Goal: Complete application form

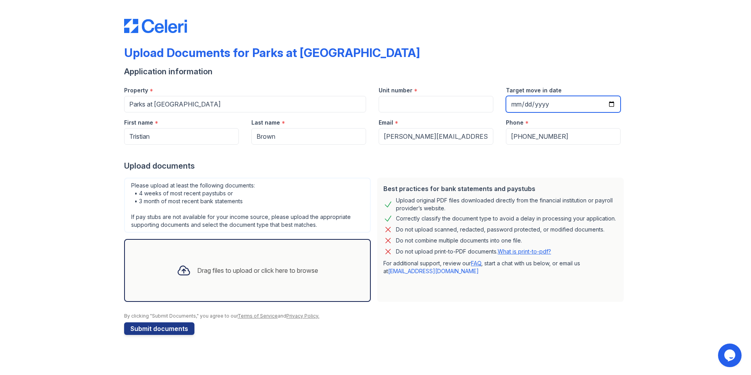
click at [610, 104] on input "Target move in date" at bounding box center [563, 104] width 115 height 16
type input "[DATE]"
click at [203, 275] on div "Drag files to upload or click here to browse" at bounding box center [247, 270] width 154 height 27
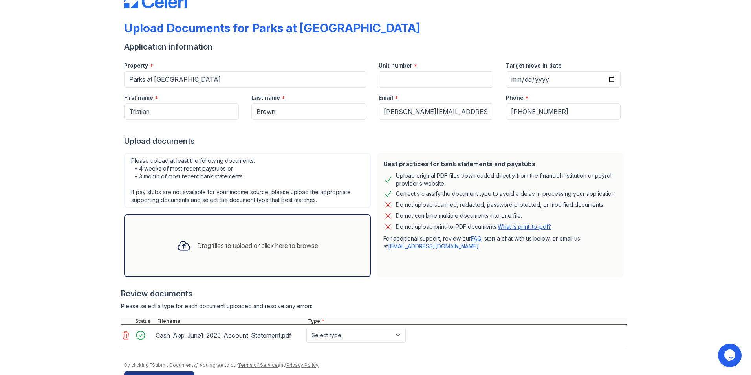
scroll to position [49, 0]
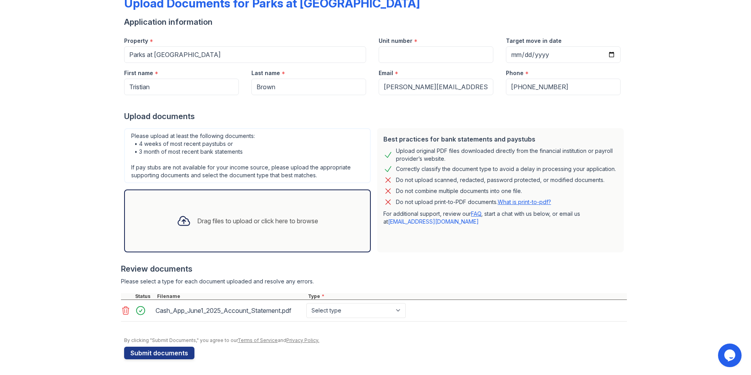
click at [201, 311] on div "Cash_App_June1_2025_Account_Statement.pdf" at bounding box center [230, 310] width 148 height 13
drag, startPoint x: 201, startPoint y: 311, endPoint x: 141, endPoint y: 312, distance: 59.7
click at [141, 312] on div at bounding box center [143, 310] width 22 height 11
click at [121, 311] on icon at bounding box center [125, 310] width 9 height 9
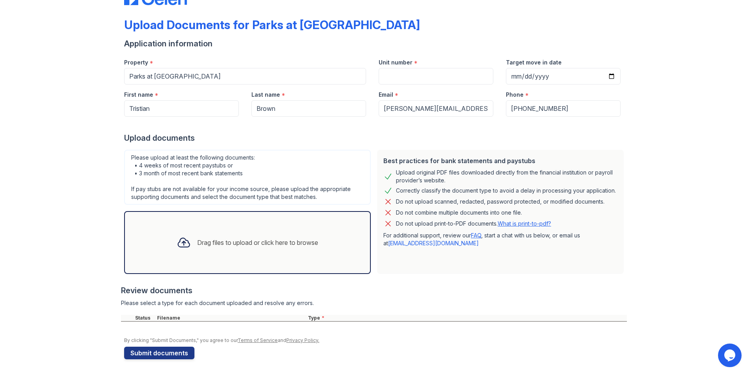
scroll to position [28, 0]
click at [201, 250] on div "Drag files to upload or click here to browse" at bounding box center [247, 242] width 154 height 27
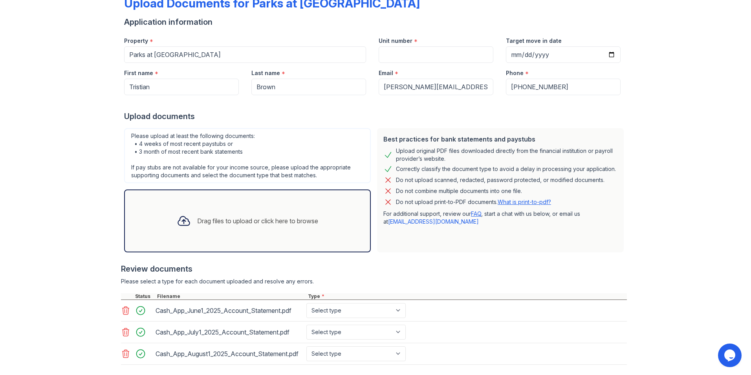
scroll to position [89, 0]
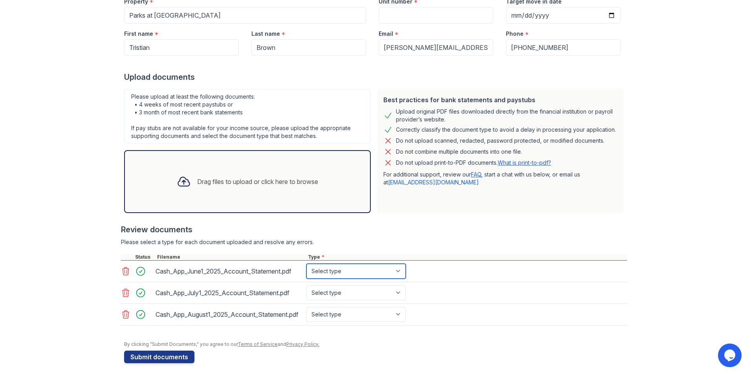
click at [387, 269] on select "Select type Paystub Bank Statement Offer Letter Tax Documents Benefit Award Let…" at bounding box center [355, 271] width 99 height 15
select select "bank_statement"
click at [306, 264] on select "Select type Paystub Bank Statement Offer Letter Tax Documents Benefit Award Let…" at bounding box center [355, 271] width 99 height 15
click at [377, 296] on select "Select type Paystub Bank Statement Offer Letter Tax Documents Benefit Award Let…" at bounding box center [355, 292] width 99 height 15
select select "bank_statement"
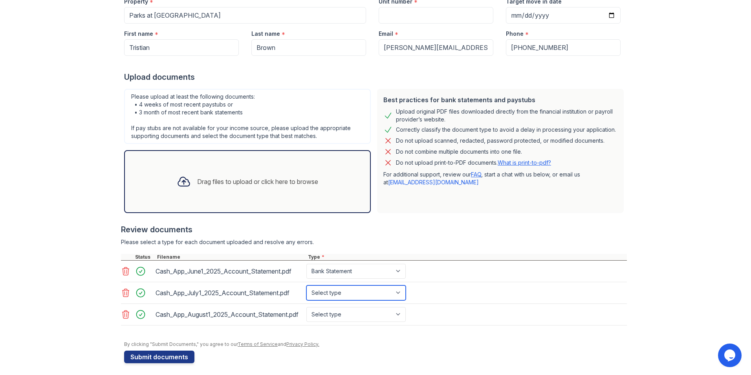
click at [306, 285] on select "Select type Paystub Bank Statement Offer Letter Tax Documents Benefit Award Let…" at bounding box center [355, 292] width 99 height 15
click at [351, 314] on select "Select type Paystub Bank Statement Offer Letter Tax Documents Benefit Award Let…" at bounding box center [355, 314] width 99 height 15
select select "bank_statement"
click at [306, 307] on select "Select type Paystub Bank Statement Offer Letter Tax Documents Benefit Award Let…" at bounding box center [355, 314] width 99 height 15
click at [158, 359] on button "Submit documents" at bounding box center [159, 356] width 70 height 13
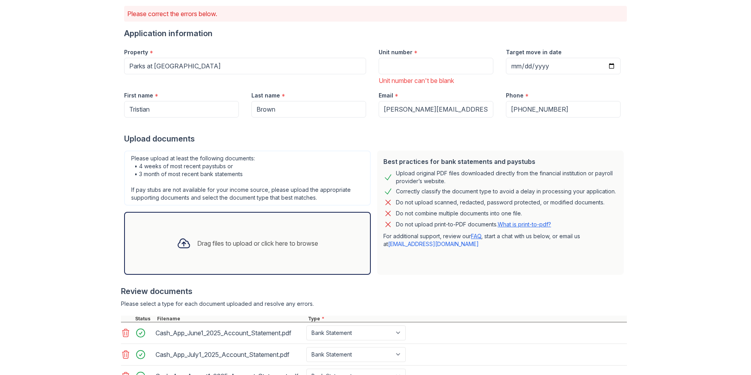
scroll to position [39, 0]
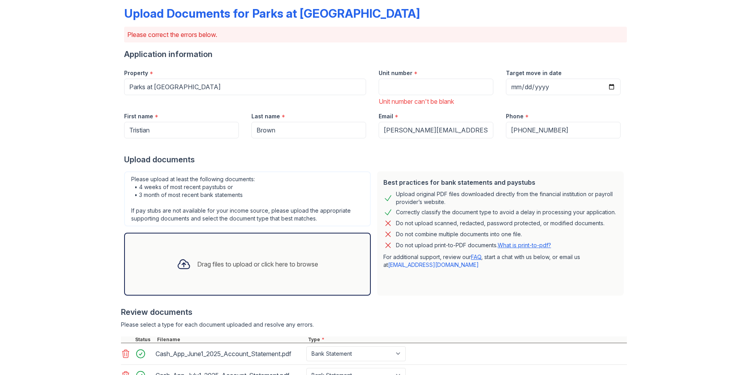
click at [222, 267] on div "Drag files to upload or click here to browse" at bounding box center [257, 263] width 121 height 9
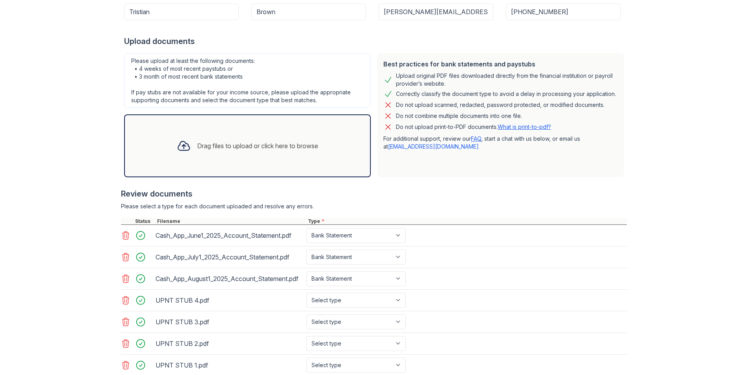
scroll to position [212, 0]
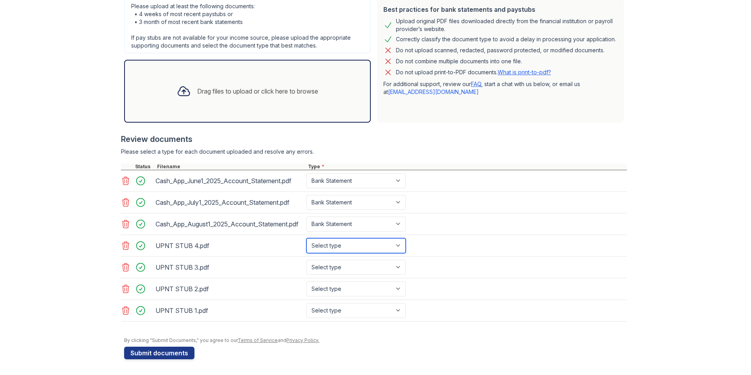
click at [376, 244] on select "Select type Paystub Bank Statement Offer Letter Tax Documents Benefit Award Let…" at bounding box center [355, 245] width 99 height 15
select select "paystub"
click at [306, 238] on select "Select type Paystub Bank Statement Offer Letter Tax Documents Benefit Award Let…" at bounding box center [355, 245] width 99 height 15
click at [350, 267] on select "Select type Paystub Bank Statement Offer Letter Tax Documents Benefit Award Let…" at bounding box center [355, 267] width 99 height 15
select select "paystub"
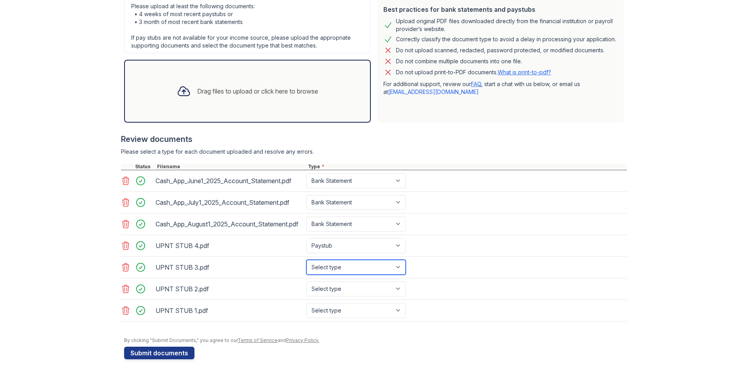
click at [306, 260] on select "Select type Paystub Bank Statement Offer Letter Tax Documents Benefit Award Let…" at bounding box center [355, 267] width 99 height 15
click at [351, 293] on select "Select type Paystub Bank Statement Offer Letter Tax Documents Benefit Award Let…" at bounding box center [355, 288] width 99 height 15
select select "paystub"
click at [306, 281] on select "Select type Paystub Bank Statement Offer Letter Tax Documents Benefit Award Let…" at bounding box center [355, 288] width 99 height 15
click at [337, 310] on select "Select type Paystub Bank Statement Offer Letter Tax Documents Benefit Award Let…" at bounding box center [355, 310] width 99 height 15
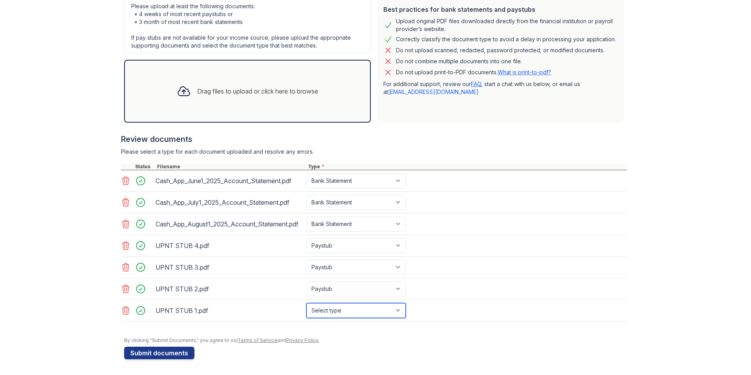
select select "paystub"
click at [306, 303] on select "Select type Paystub Bank Statement Offer Letter Tax Documents Benefit Award Let…" at bounding box center [355, 310] width 99 height 15
click at [192, 103] on div "Drag files to upload or click here to browse" at bounding box center [247, 91] width 154 height 27
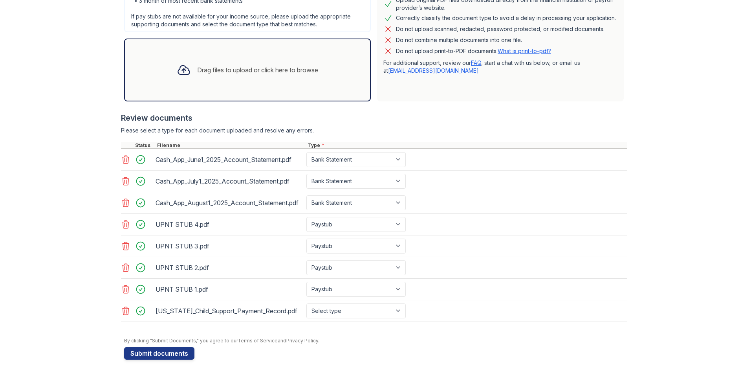
scroll to position [234, 0]
click at [342, 310] on select "Select type Paystub Bank Statement Offer Letter Tax Documents Benefit Award Let…" at bounding box center [355, 310] width 99 height 15
select select "other"
click at [306, 303] on select "Select type Paystub Bank Statement Offer Letter Tax Documents Benefit Award Let…" at bounding box center [355, 310] width 99 height 15
click at [151, 350] on button "Submit documents" at bounding box center [159, 352] width 70 height 13
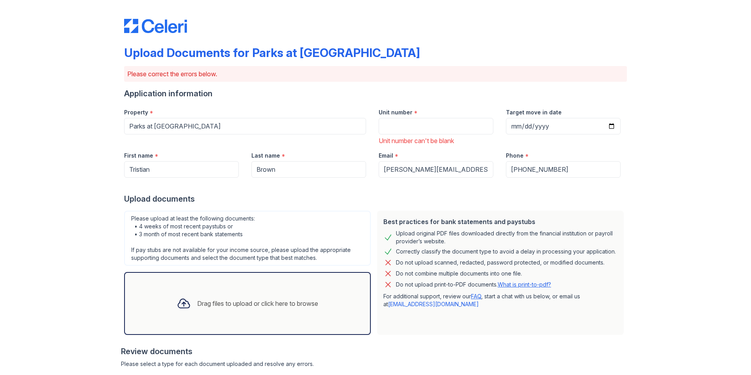
click at [447, 239] on div "Upload original PDF files downloaded directly from the financial institution or…" at bounding box center [507, 237] width 222 height 16
